Goal: Task Accomplishment & Management: Use online tool/utility

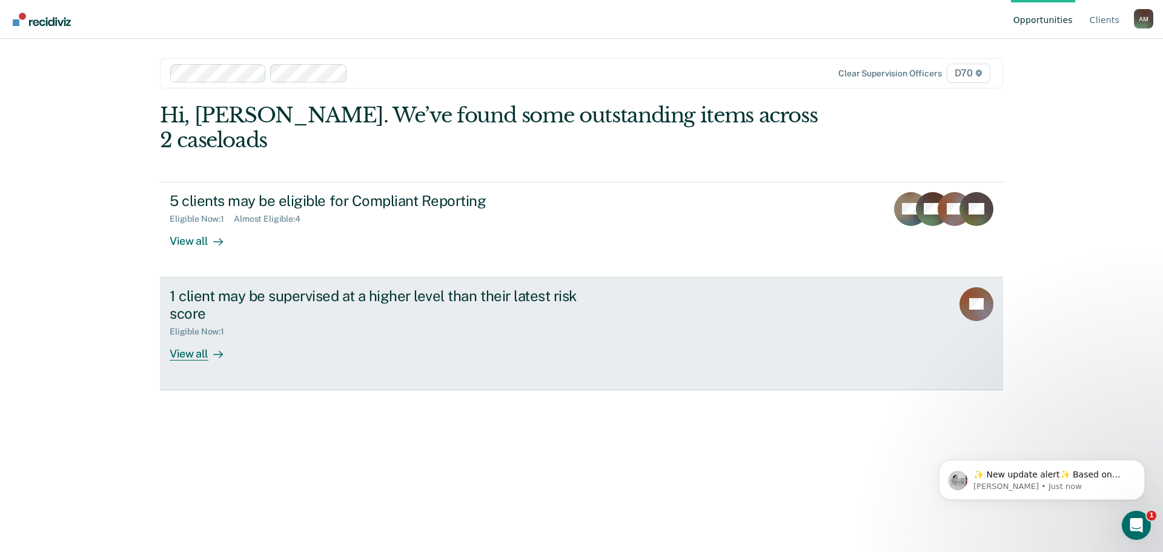
click at [195, 337] on div "View all" at bounding box center [204, 349] width 68 height 24
